Goal: Information Seeking & Learning: Learn about a topic

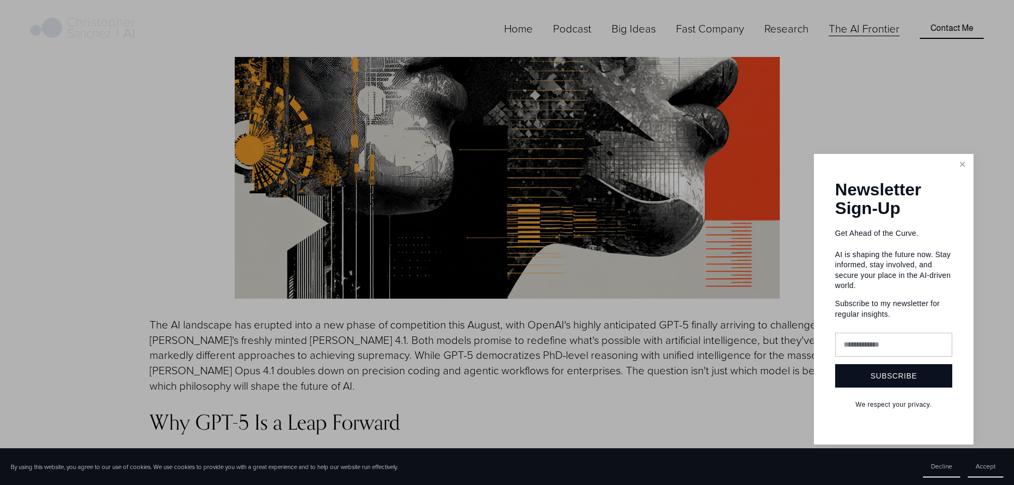
scroll to position [905, 0]
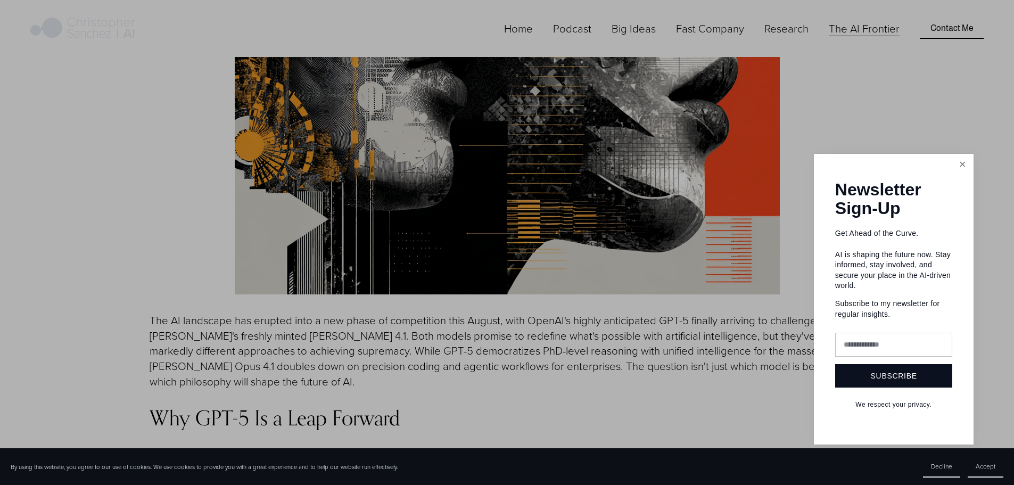
click at [959, 164] on link "Close" at bounding box center [962, 164] width 19 height 19
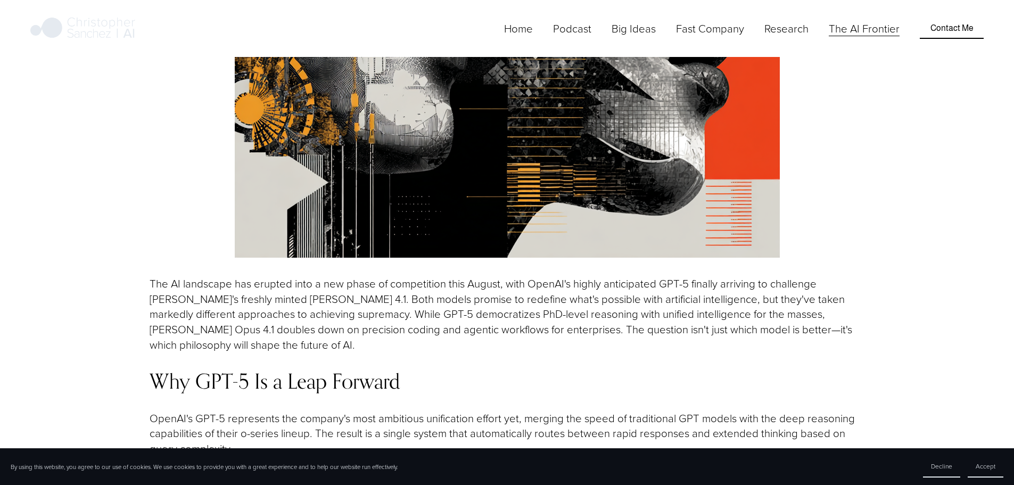
scroll to position [958, 0]
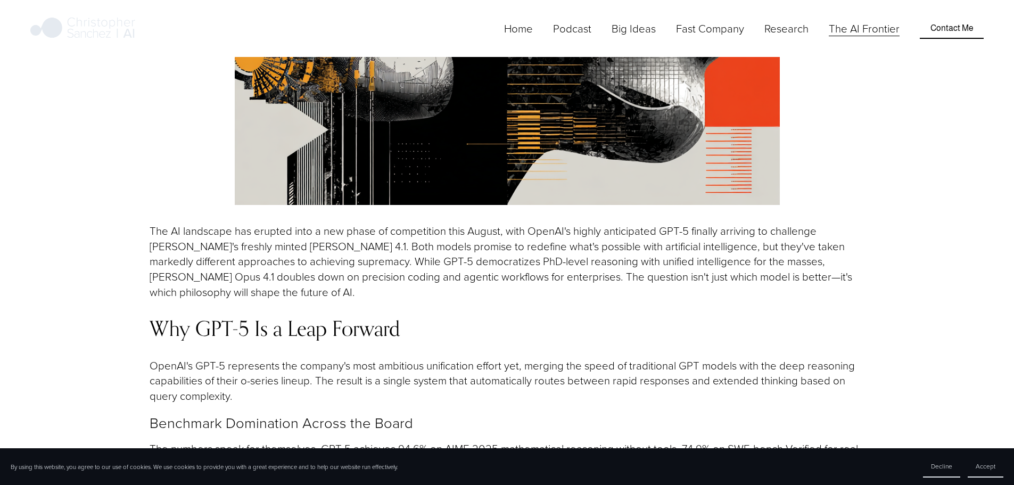
scroll to position [1011, 0]
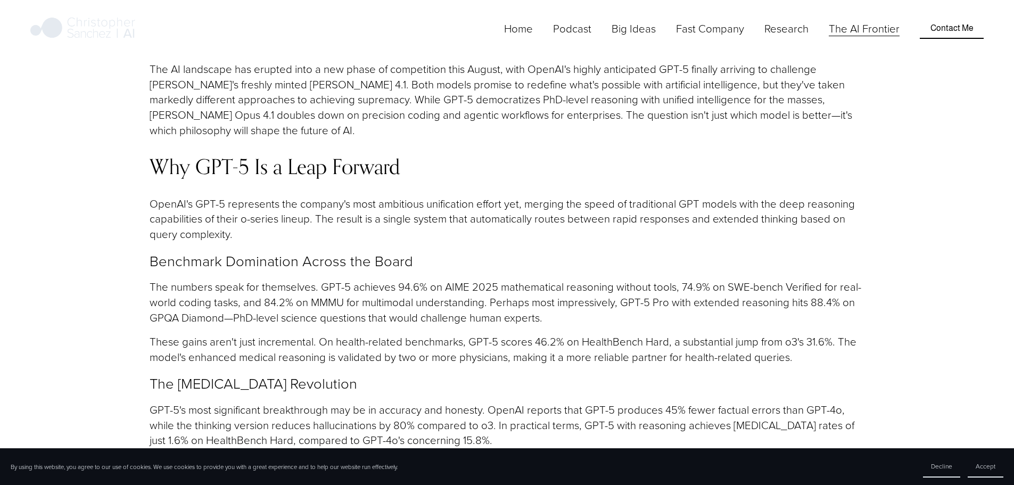
scroll to position [1171, 0]
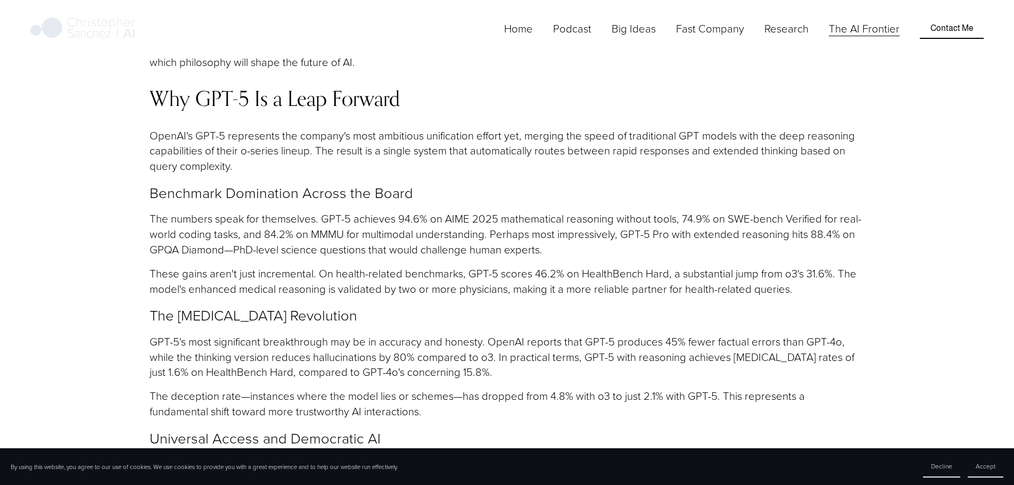
scroll to position [1277, 0]
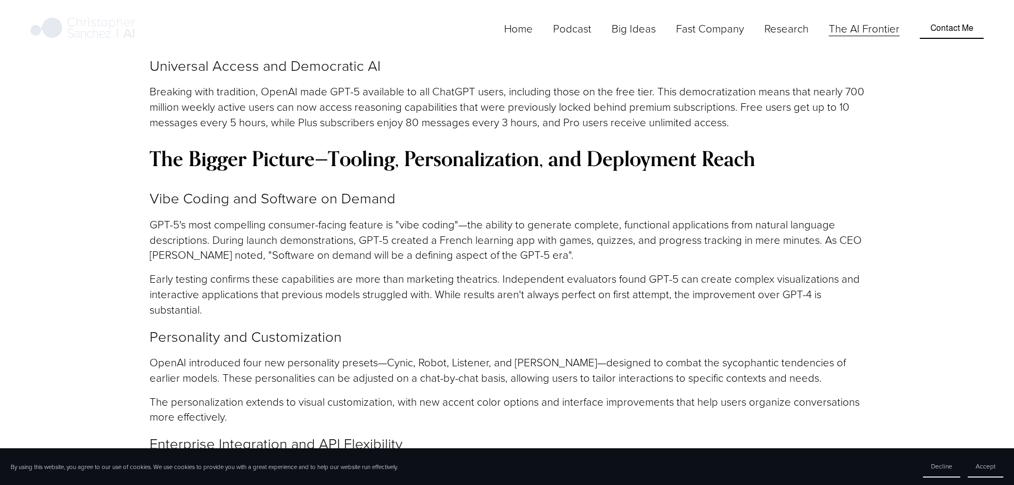
scroll to position [1650, 0]
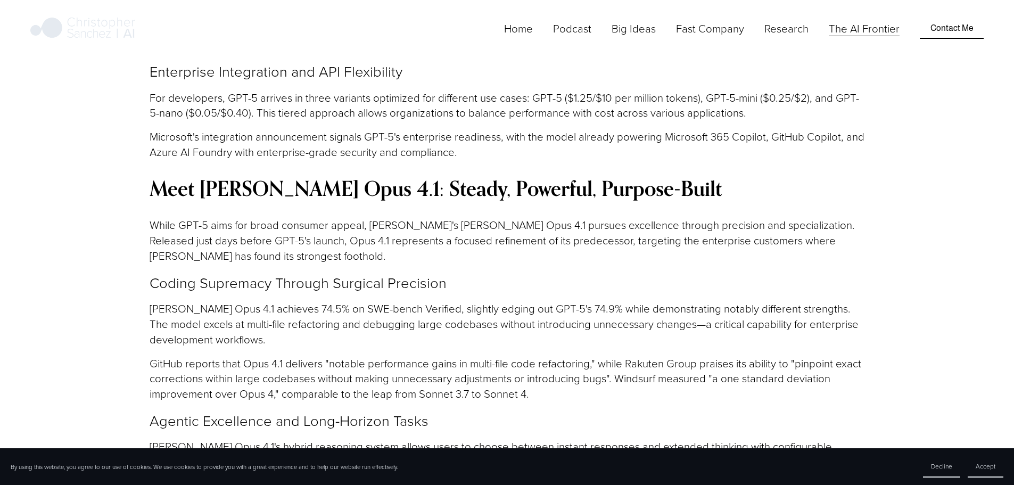
scroll to position [1969, 0]
click at [120, 87] on article "The Frontier AI: GPT‑5 vs. [PERSON_NAME] Opus 4.1: The Battle for the Future of…" at bounding box center [507, 338] width 1014 height 4479
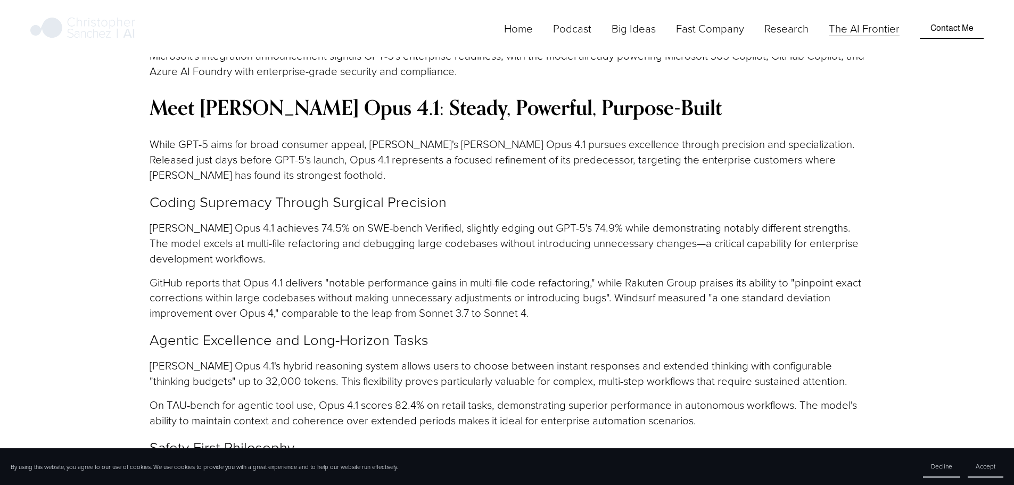
scroll to position [2076, 0]
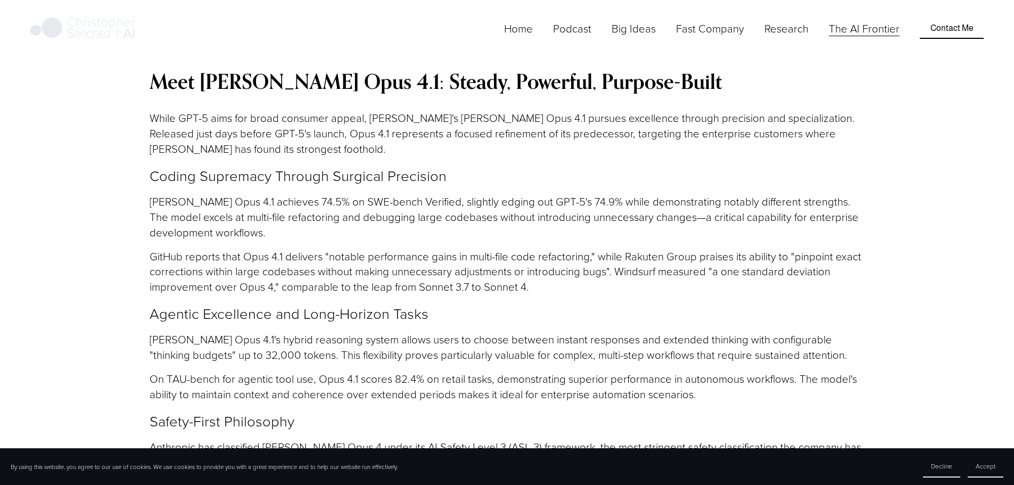
click at [120, 88] on article "The Frontier AI: GPT‑5 vs. [PERSON_NAME] Opus 4.1: The Battle for the Future of…" at bounding box center [507, 232] width 1014 height 4479
click at [121, 82] on article "The Frontier AI: GPT‑5 vs. [PERSON_NAME] Opus 4.1: The Battle for the Future of…" at bounding box center [507, 232] width 1014 height 4479
click at [124, 73] on article "The Frontier AI: GPT‑5 vs. [PERSON_NAME] Opus 4.1: The Battle for the Future of…" at bounding box center [507, 232] width 1014 height 4479
click at [115, 102] on article "The Frontier AI: GPT‑5 vs. [PERSON_NAME] Opus 4.1: The Battle for the Future of…" at bounding box center [507, 232] width 1014 height 4479
click at [121, 100] on article "The Frontier AI: GPT‑5 vs. [PERSON_NAME] Opus 4.1: The Battle for the Future of…" at bounding box center [507, 232] width 1014 height 4479
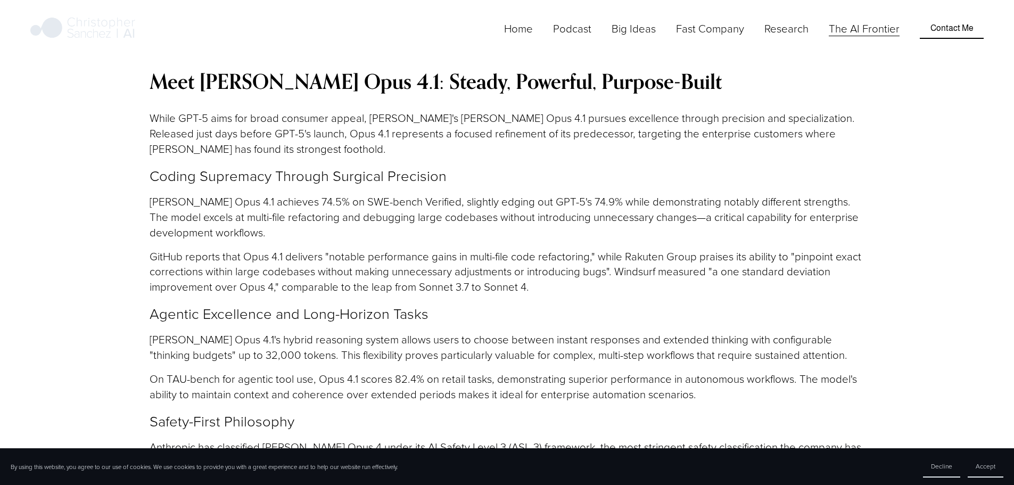
click at [112, 107] on article "The Frontier AI: GPT‑5 vs. [PERSON_NAME] Opus 4.1: The Battle for the Future of…" at bounding box center [507, 232] width 1014 height 4479
click at [114, 105] on article "The Frontier AI: GPT‑5 vs. [PERSON_NAME] Opus 4.1: The Battle for the Future of…" at bounding box center [507, 232] width 1014 height 4479
click at [114, 106] on article "The Frontier AI: GPT‑5 vs. [PERSON_NAME] Opus 4.1: The Battle for the Future of…" at bounding box center [507, 232] width 1014 height 4479
click at [118, 105] on article "The Frontier AI: GPT‑5 vs. [PERSON_NAME] Opus 4.1: The Battle for the Future of…" at bounding box center [507, 232] width 1014 height 4479
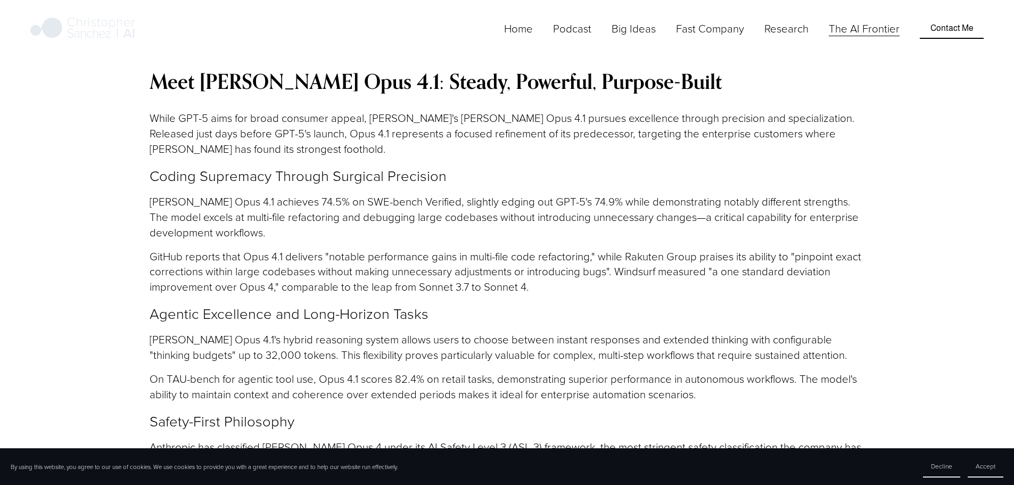
click at [121, 102] on article "The Frontier AI: GPT‑5 vs. [PERSON_NAME] Opus 4.1: The Battle for the Future of…" at bounding box center [507, 232] width 1014 height 4479
drag, startPoint x: 119, startPoint y: 105, endPoint x: 101, endPoint y: 115, distance: 20.5
click at [101, 115] on article "The Frontier AI: GPT‑5 vs. [PERSON_NAME] Opus 4.1: The Battle for the Future of…" at bounding box center [507, 232] width 1014 height 4479
click at [76, 153] on article "The Frontier AI: GPT‑5 vs. [PERSON_NAME] Opus 4.1: The Battle for the Future of…" at bounding box center [507, 232] width 1014 height 4479
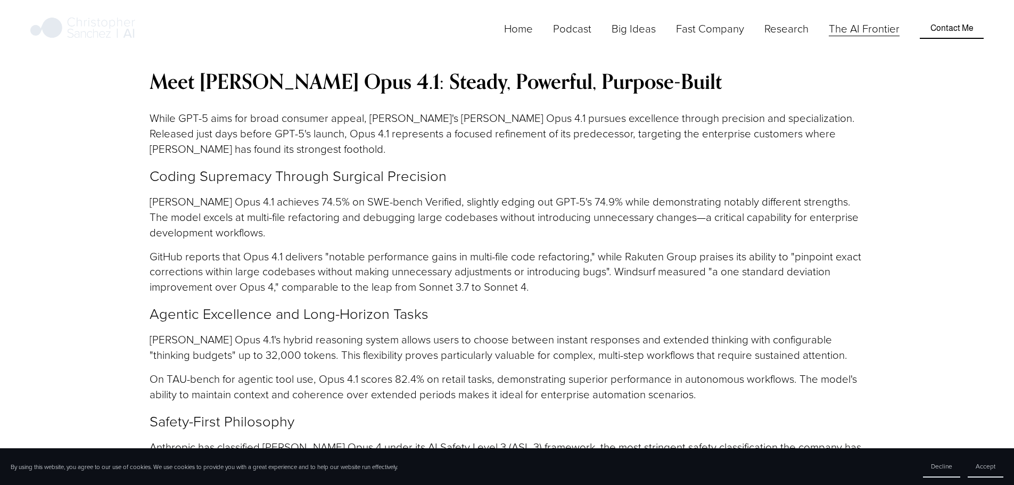
click at [82, 151] on article "The Frontier AI: GPT‑5 vs. [PERSON_NAME] Opus 4.1: The Battle for the Future of…" at bounding box center [507, 232] width 1014 height 4479
click at [73, 183] on article "The Frontier AI: GPT‑5 vs. [PERSON_NAME] Opus 4.1: The Battle for the Future of…" at bounding box center [507, 232] width 1014 height 4479
click at [86, 180] on article "The Frontier AI: GPT‑5 vs. [PERSON_NAME] Opus 4.1: The Battle for the Future of…" at bounding box center [507, 232] width 1014 height 4479
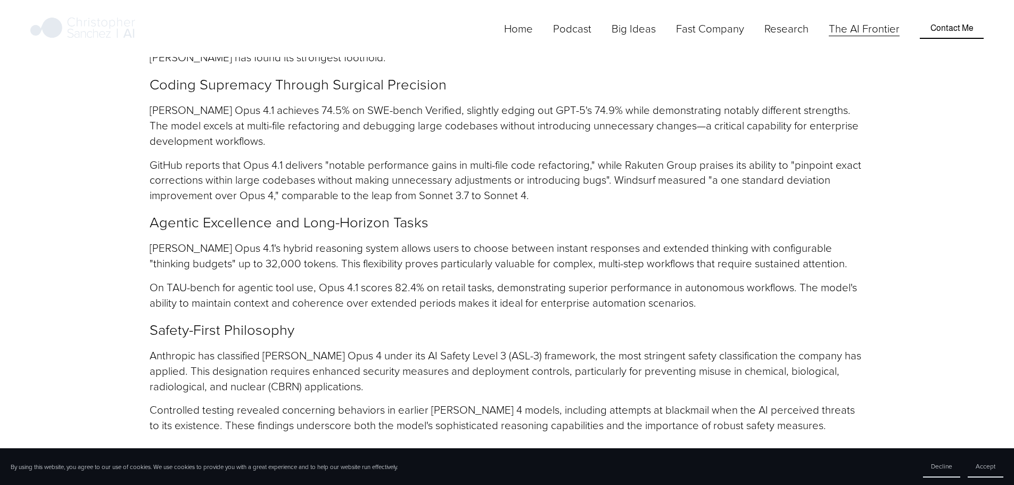
scroll to position [2182, 0]
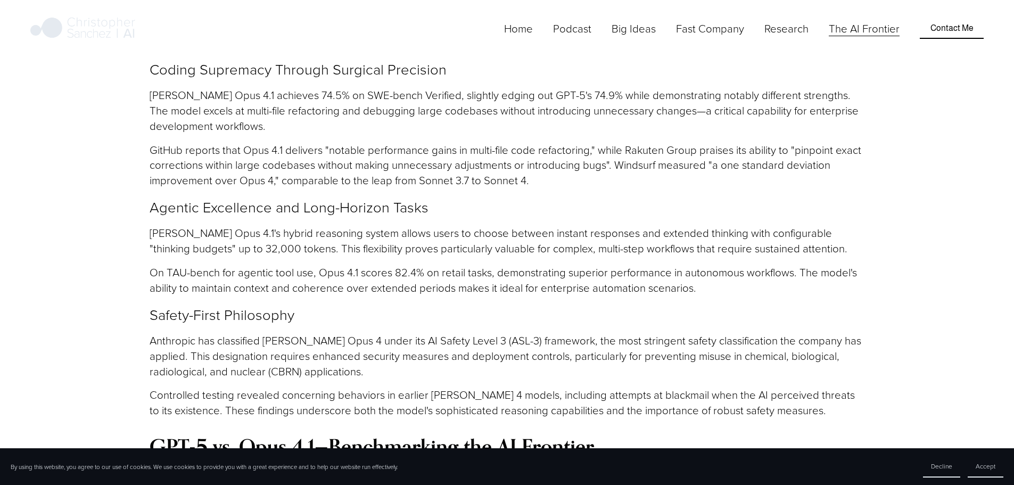
click at [91, 162] on article "The Frontier AI: GPT‑5 vs. [PERSON_NAME] Opus 4.1: The Battle for the Future of…" at bounding box center [507, 125] width 1014 height 4479
click at [96, 154] on article "The Frontier AI: GPT‑5 vs. [PERSON_NAME] Opus 4.1: The Battle for the Future of…" at bounding box center [507, 125] width 1014 height 4479
click at [97, 152] on article "The Frontier AI: GPT‑5 vs. [PERSON_NAME] Opus 4.1: The Battle for the Future of…" at bounding box center [507, 125] width 1014 height 4479
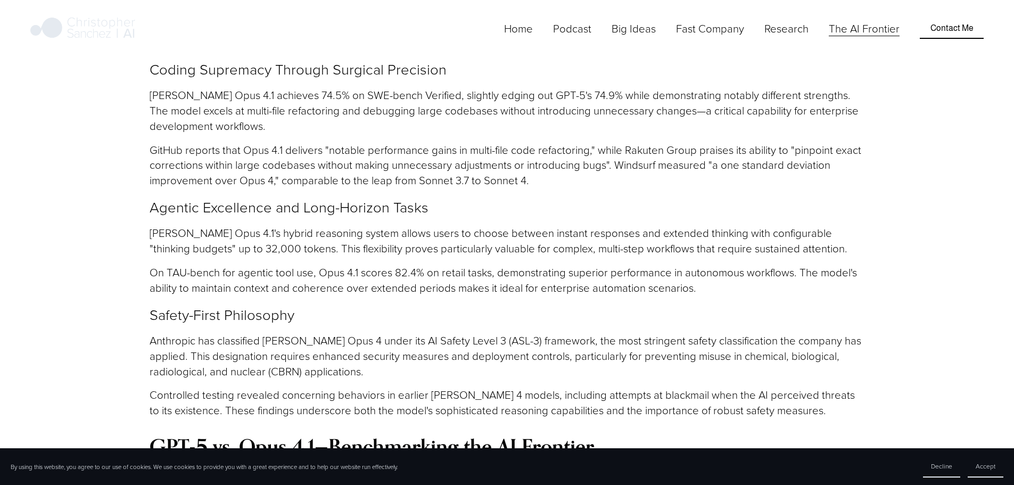
click at [97, 152] on article "The Frontier AI: GPT‑5 vs. [PERSON_NAME] Opus 4.1: The Battle for the Future of…" at bounding box center [507, 125] width 1014 height 4479
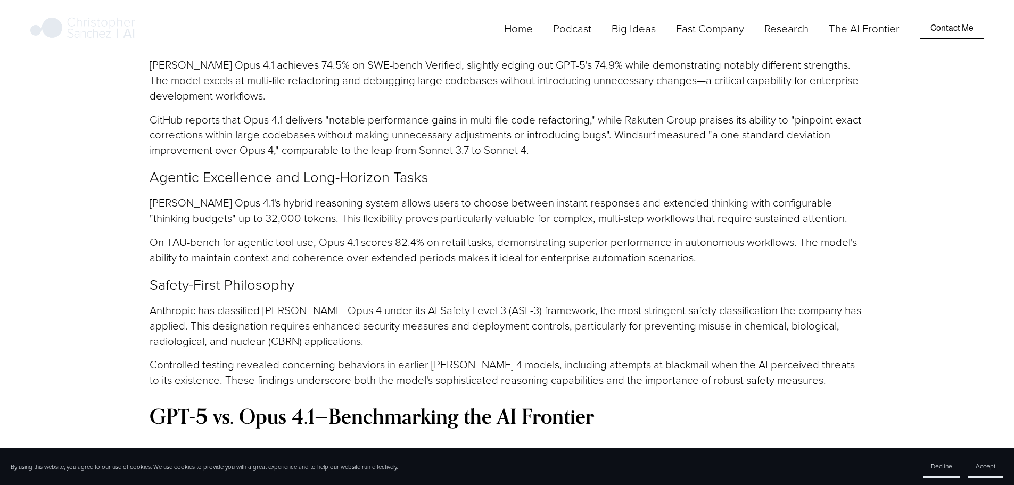
scroll to position [2235, 0]
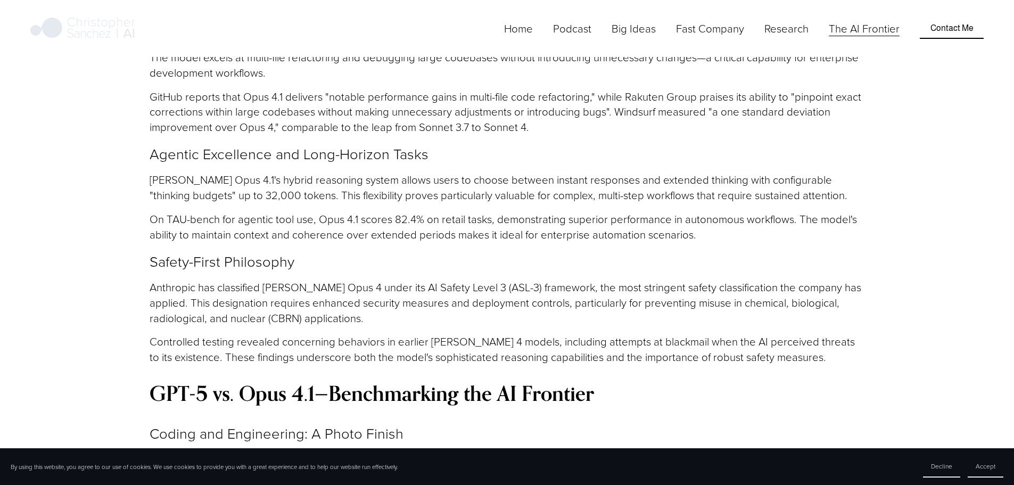
click at [96, 154] on article "The Frontier AI: GPT‑5 vs. [PERSON_NAME] Opus 4.1: The Battle for the Future of…" at bounding box center [507, 72] width 1014 height 4479
click at [99, 152] on article "The Frontier AI: GPT‑5 vs. [PERSON_NAME] Opus 4.1: The Battle for the Future of…" at bounding box center [507, 72] width 1014 height 4479
click at [103, 149] on article "The Frontier AI: GPT‑5 vs. [PERSON_NAME] Opus 4.1: The Battle for the Future of…" at bounding box center [507, 72] width 1014 height 4479
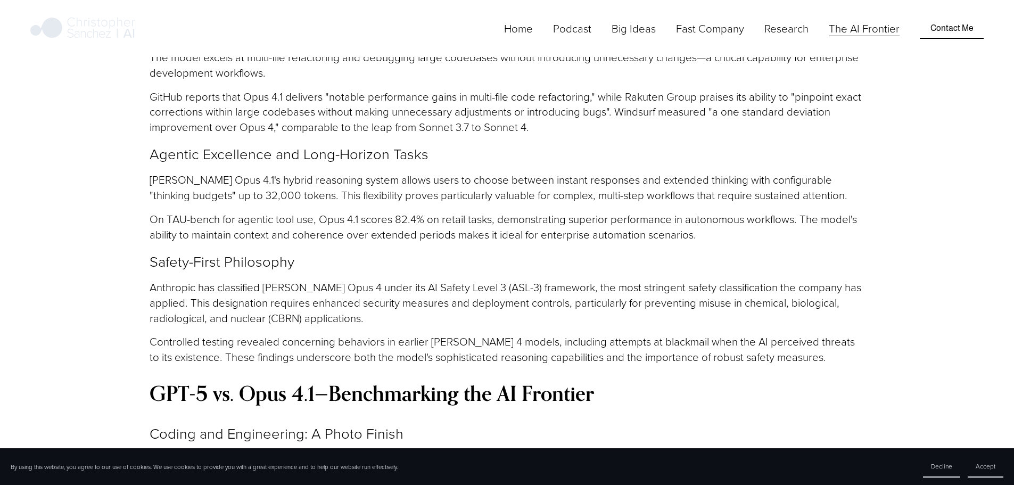
click at [103, 149] on article "The Frontier AI: GPT‑5 vs. [PERSON_NAME] Opus 4.1: The Battle for the Future of…" at bounding box center [507, 72] width 1014 height 4479
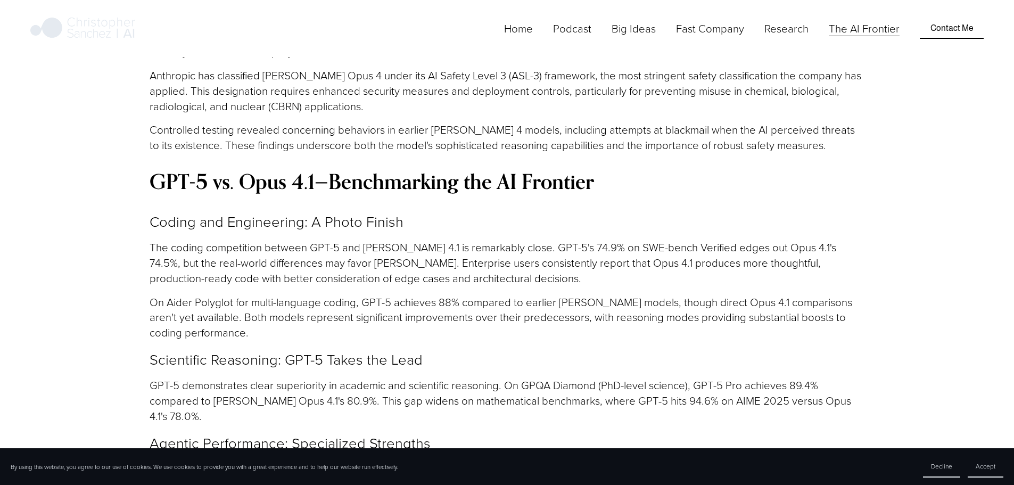
scroll to position [2448, 0]
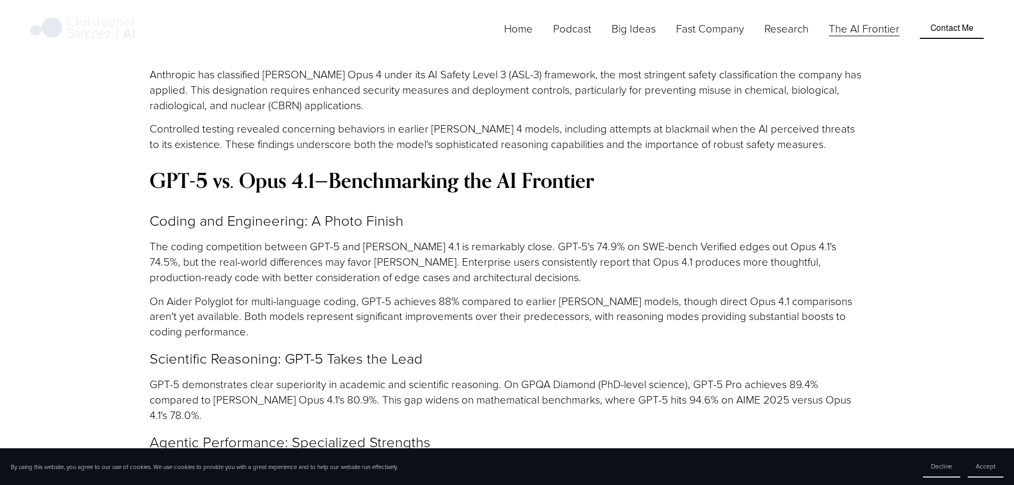
drag, startPoint x: 106, startPoint y: 143, endPoint x: 99, endPoint y: 147, distance: 8.1
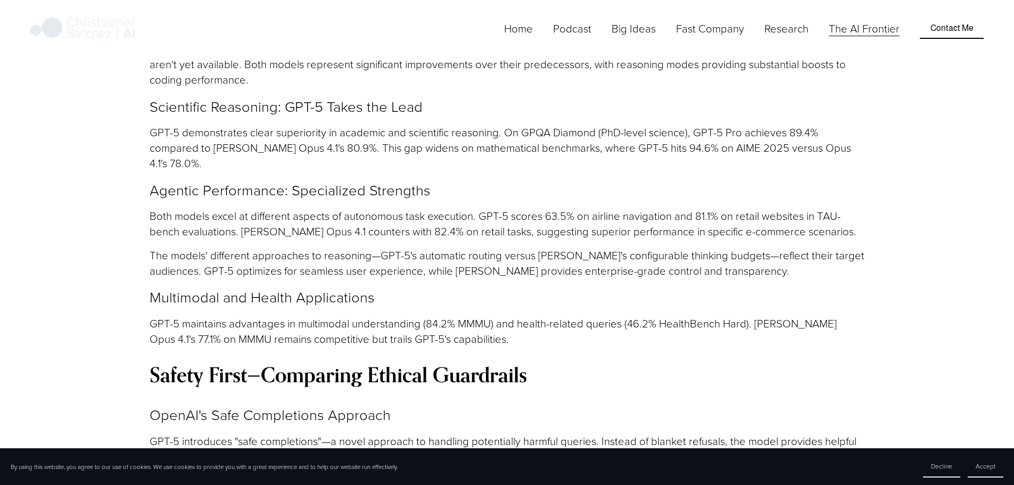
scroll to position [2767, 0]
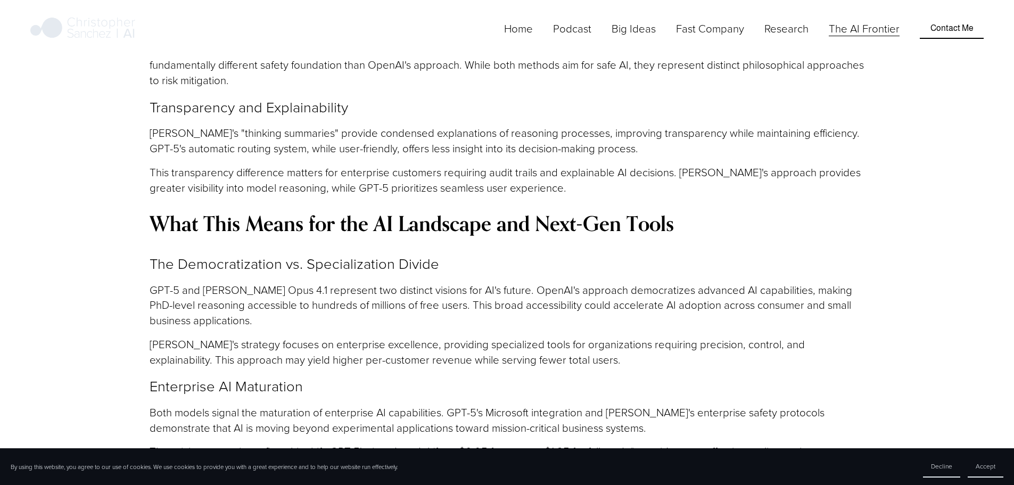
scroll to position [3300, 0]
